Goal: Information Seeking & Learning: Learn about a topic

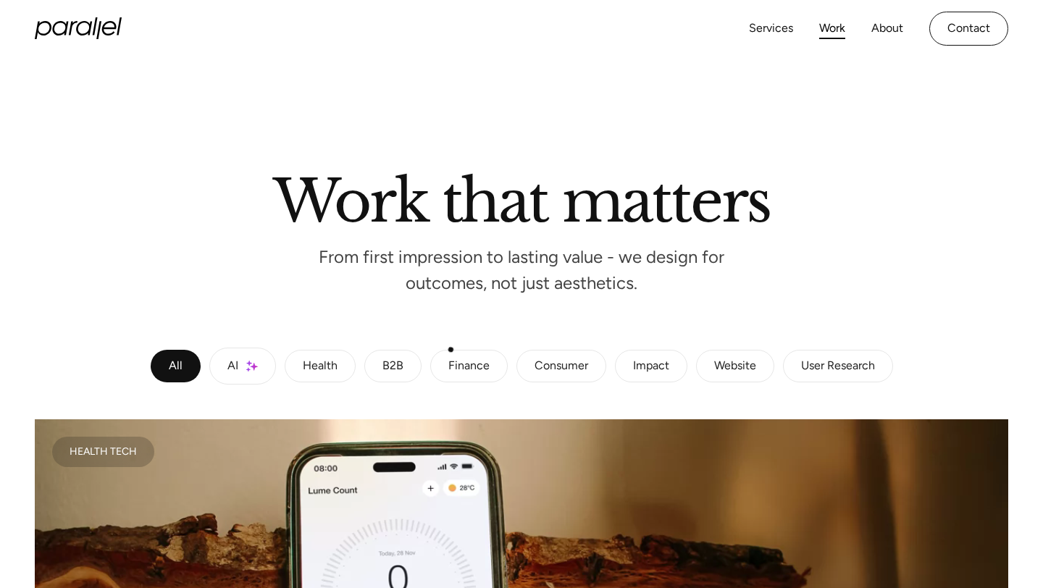
click at [451, 363] on div "Finance" at bounding box center [468, 366] width 41 height 9
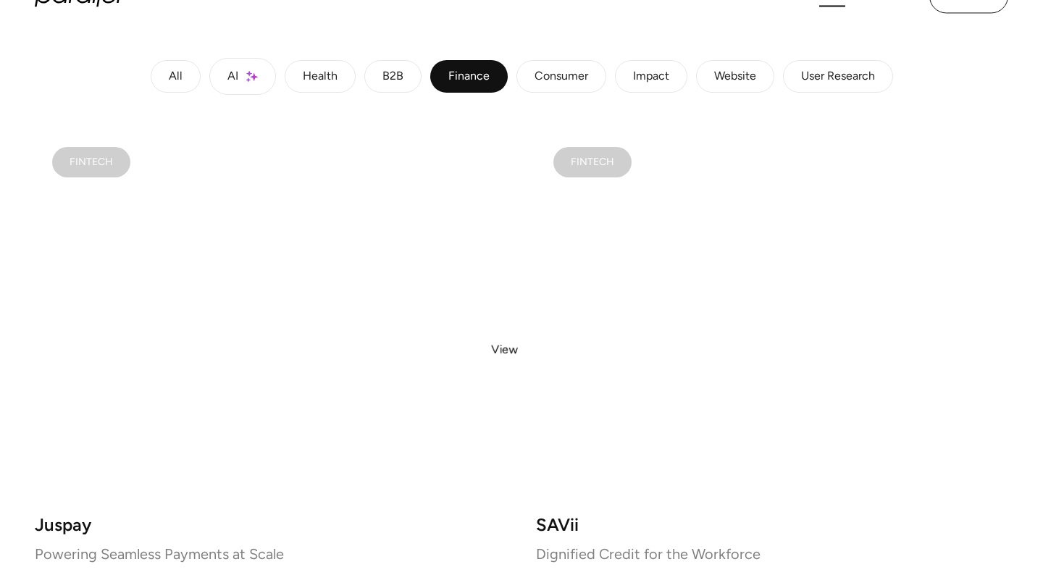
scroll to position [193, 0]
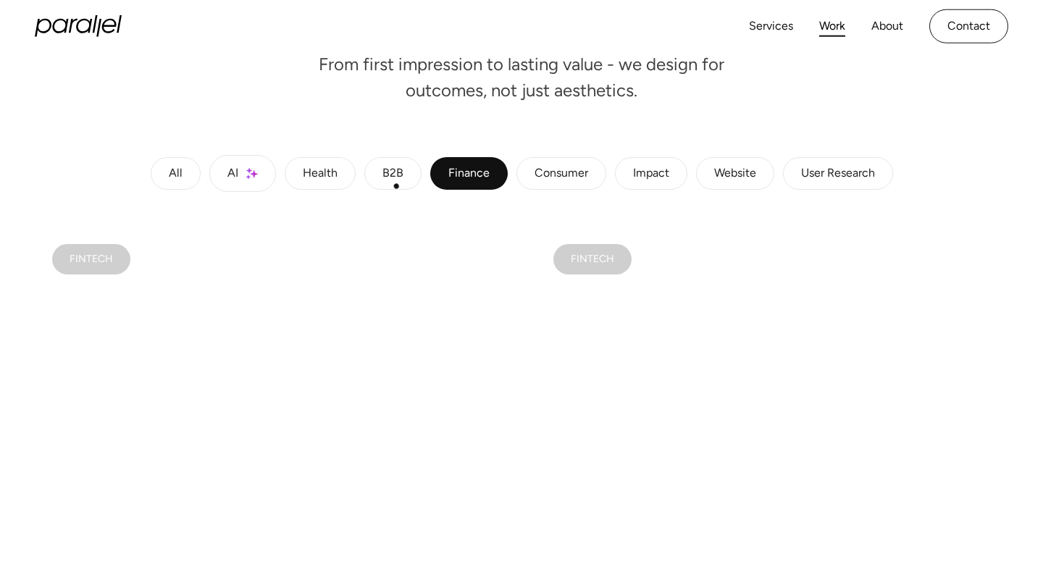
click at [391, 175] on div "B2B" at bounding box center [392, 173] width 21 height 9
click at [185, 182] on link "All" at bounding box center [176, 173] width 50 height 33
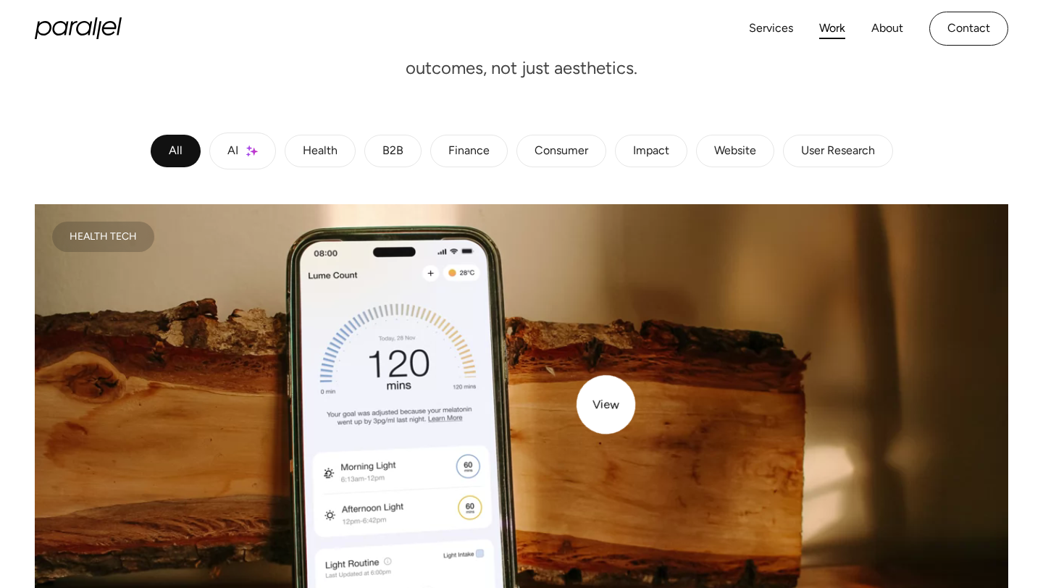
scroll to position [214, 0]
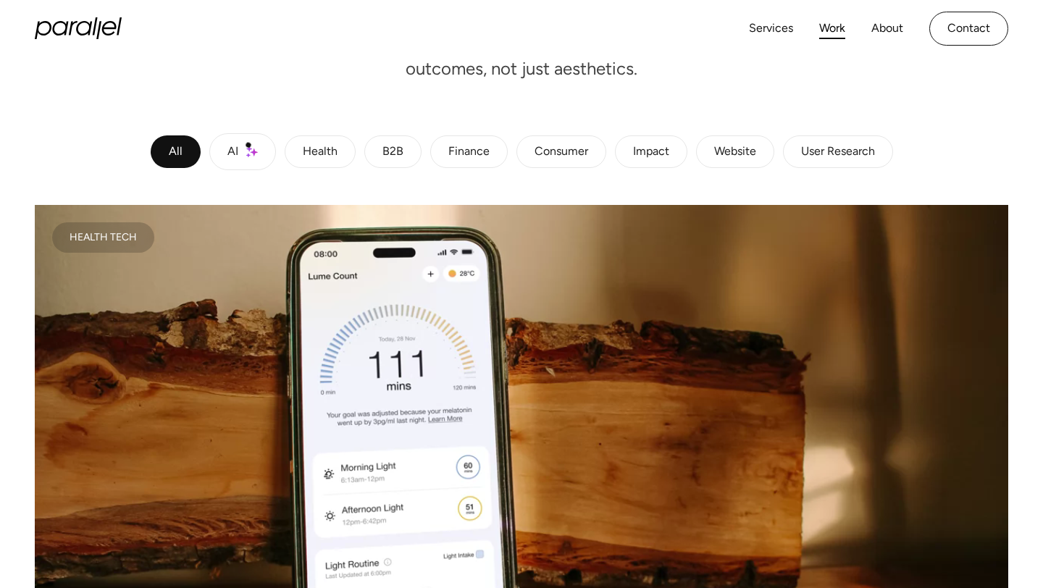
click at [248, 145] on link "AI" at bounding box center [242, 151] width 67 height 37
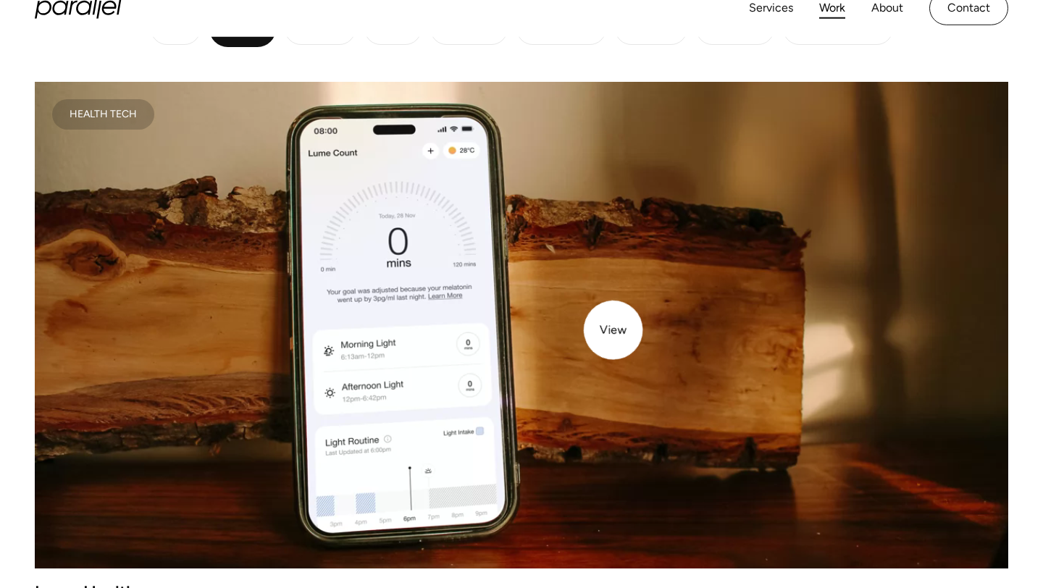
scroll to position [268, 0]
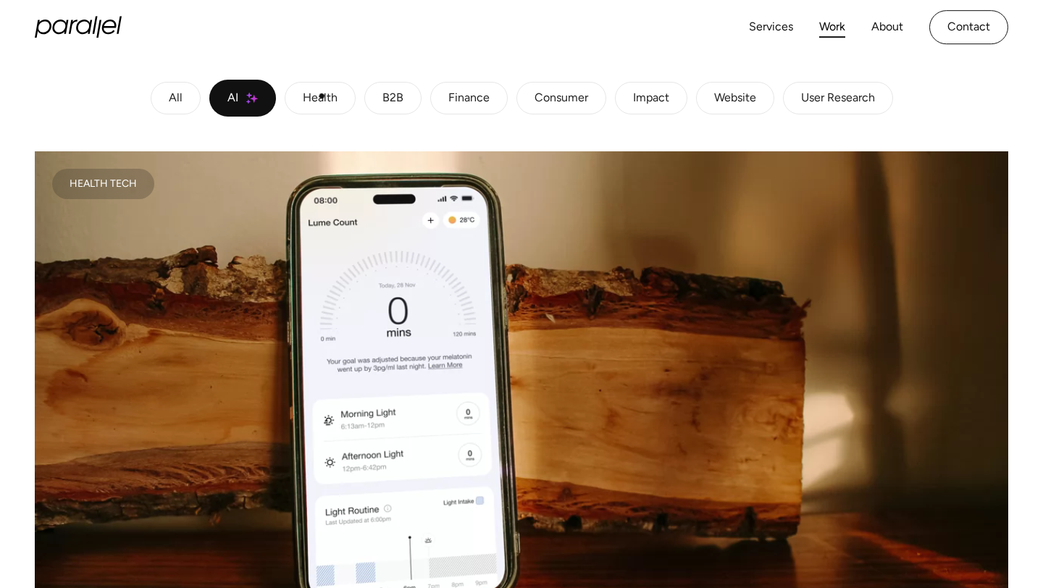
click at [310, 94] on div "Health" at bounding box center [320, 98] width 35 height 9
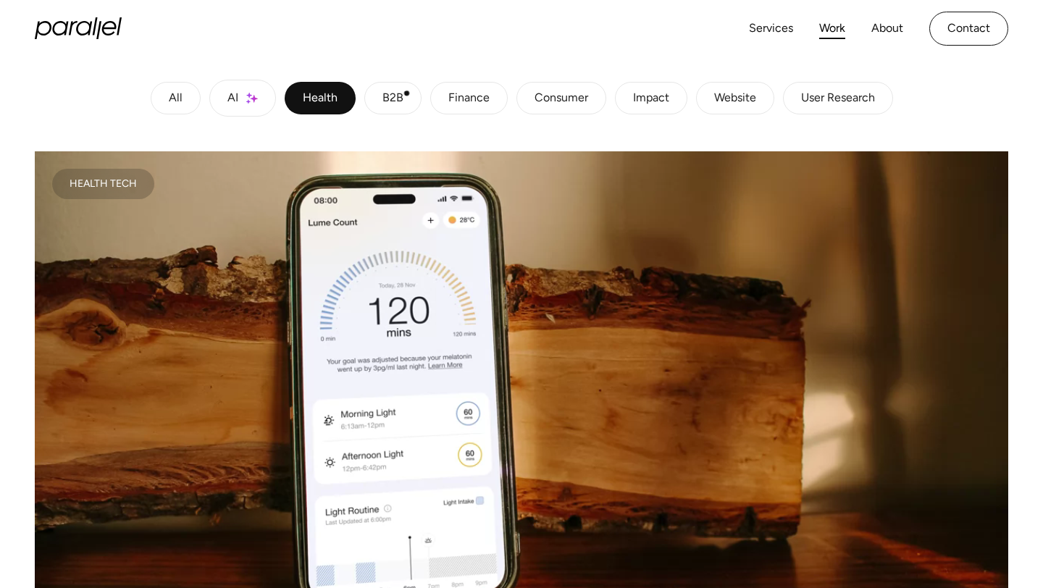
click at [393, 94] on div "B2B" at bounding box center [392, 98] width 21 height 9
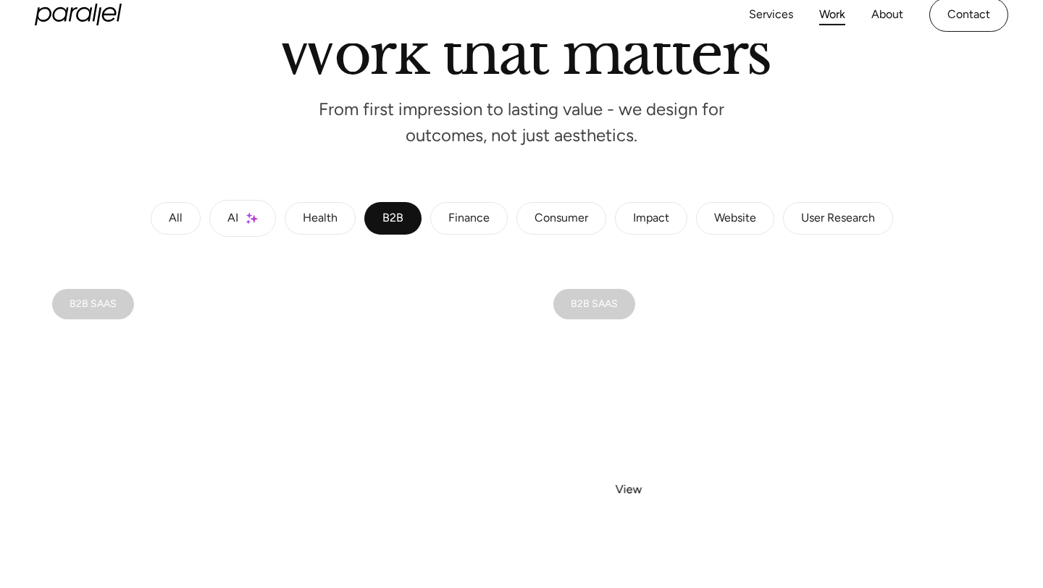
scroll to position [0, 0]
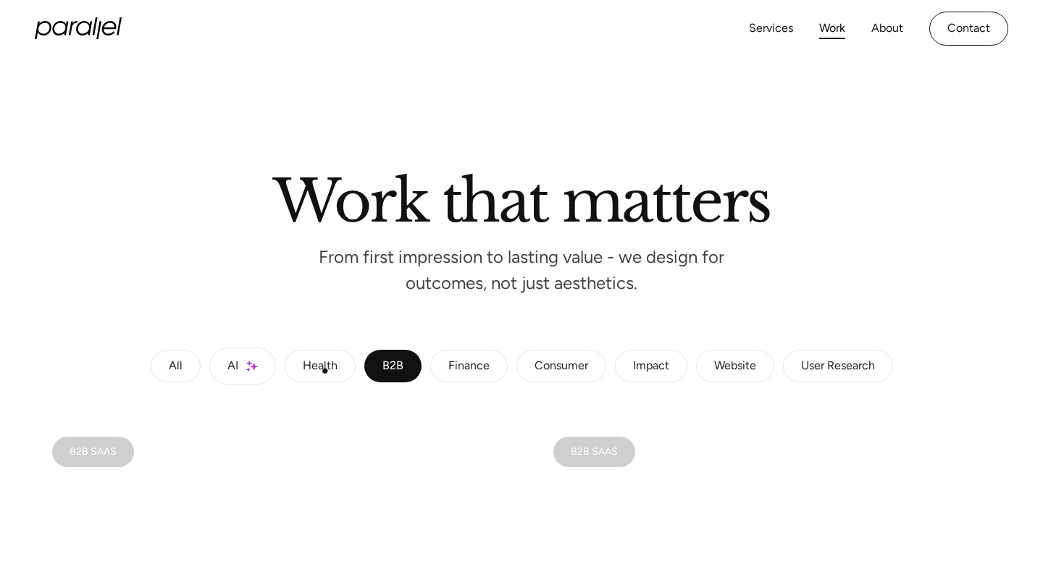
click at [324, 371] on div "Health" at bounding box center [320, 366] width 35 height 9
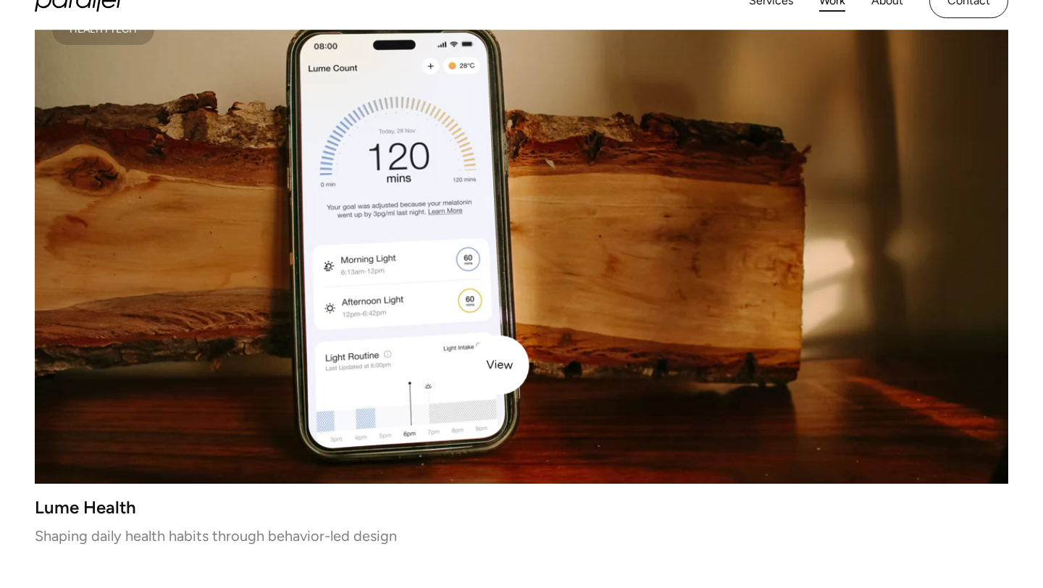
scroll to position [421, 0]
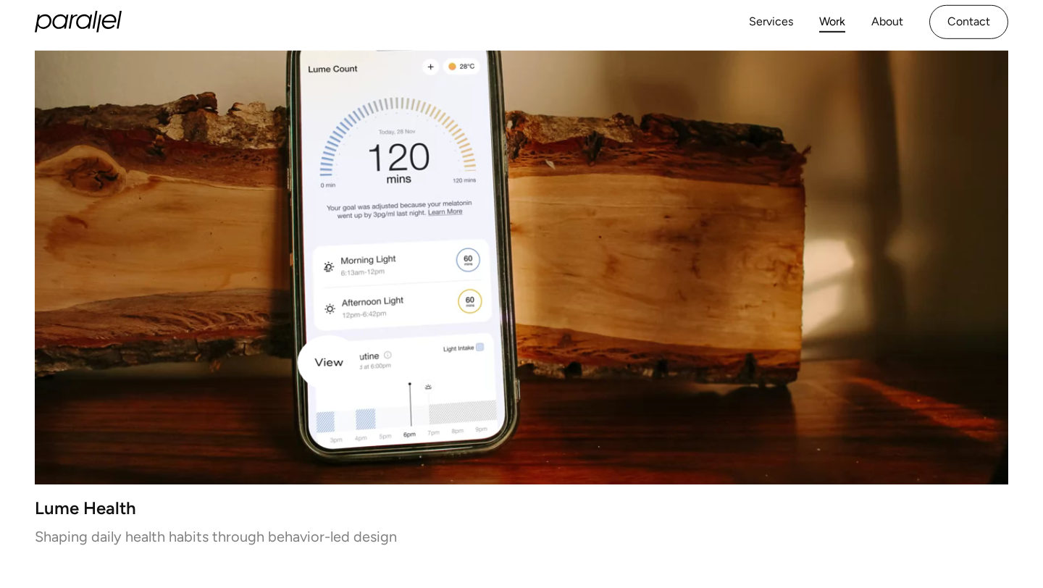
click at [303, 363] on video at bounding box center [521, 241] width 973 height 487
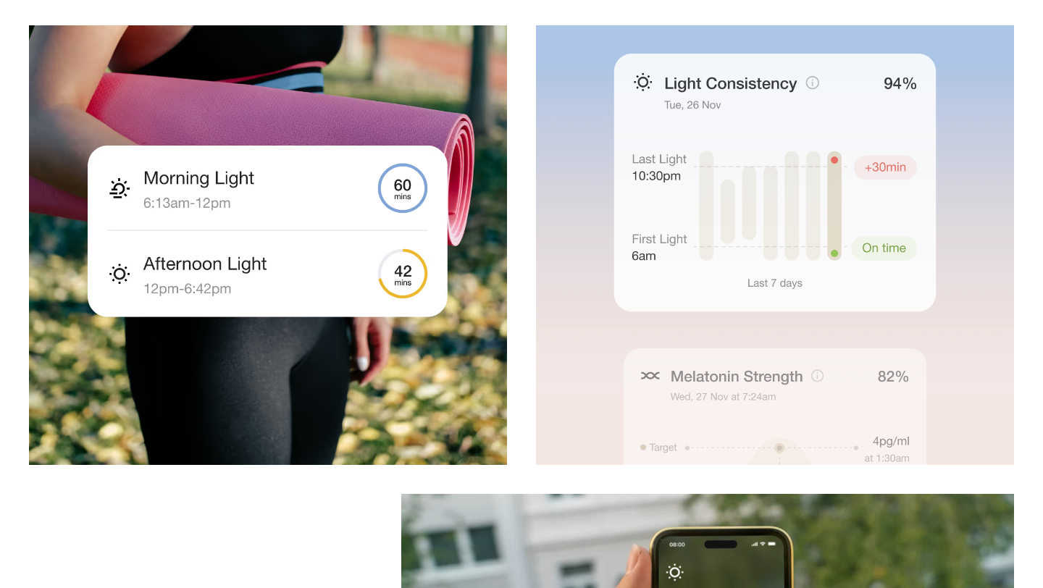
scroll to position [4737, 0]
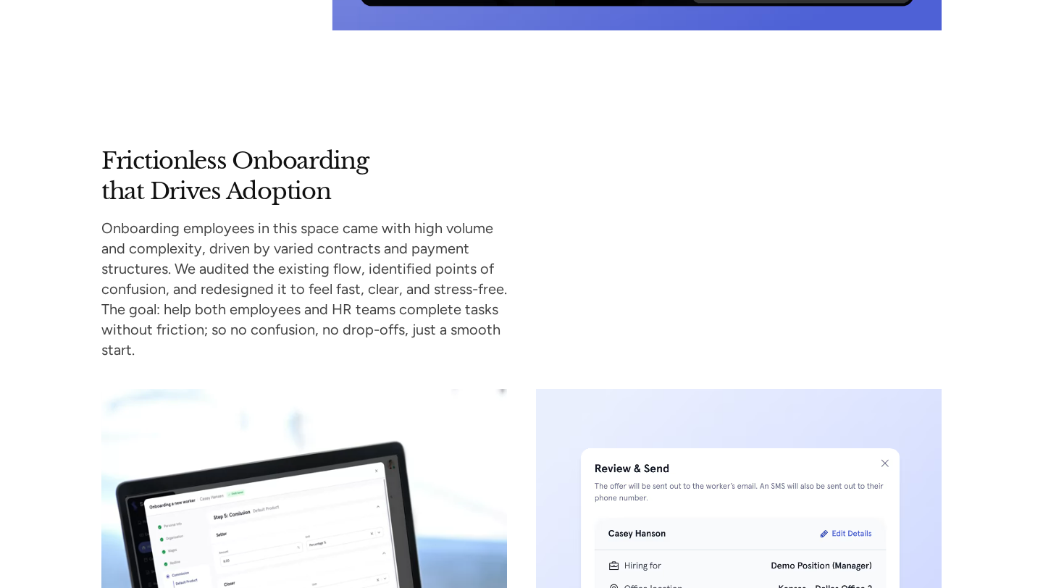
scroll to position [3085, 0]
